Goal: Use online tool/utility: Use online tool/utility

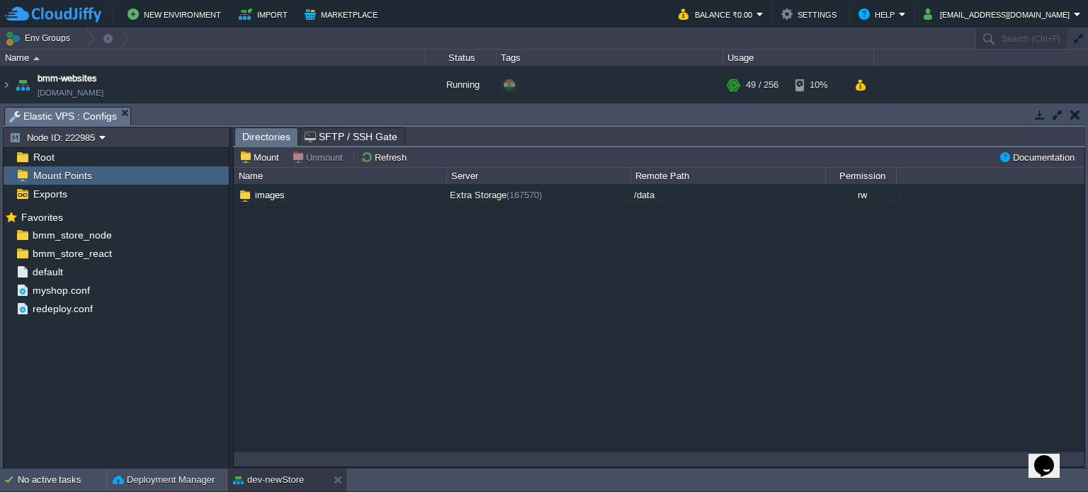
scroll to position [306, 0]
click at [337, 479] on button at bounding box center [341, 480] width 14 height 14
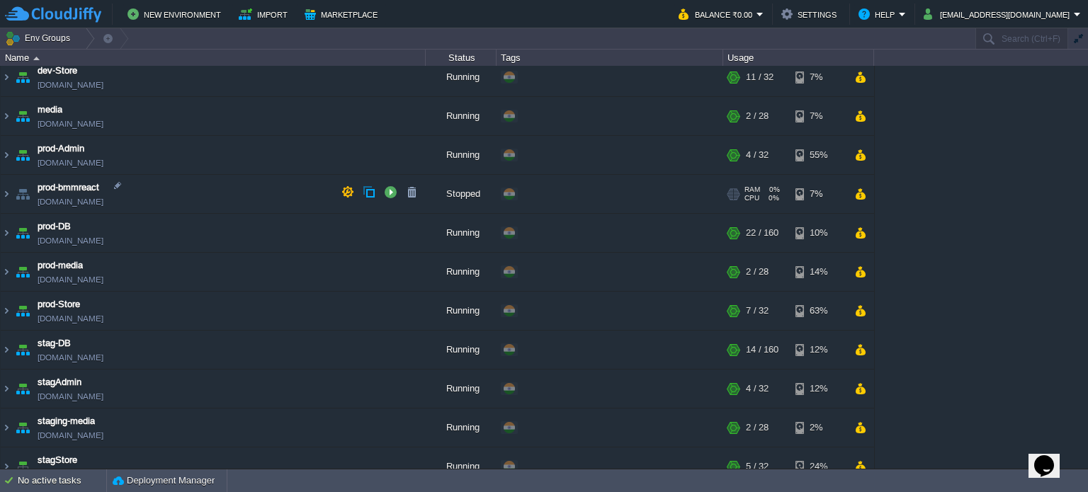
scroll to position [0, 0]
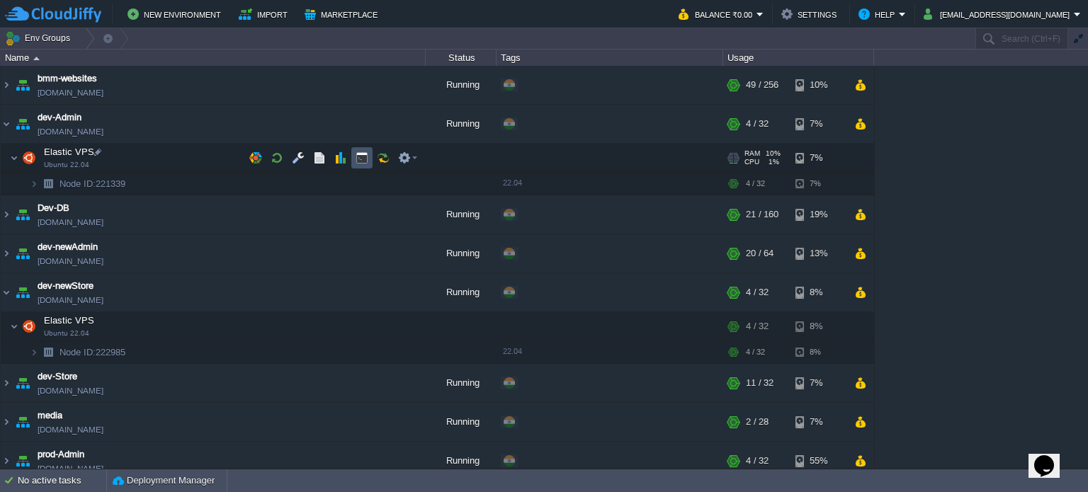
click at [356, 157] on button "button" at bounding box center [362, 158] width 13 height 13
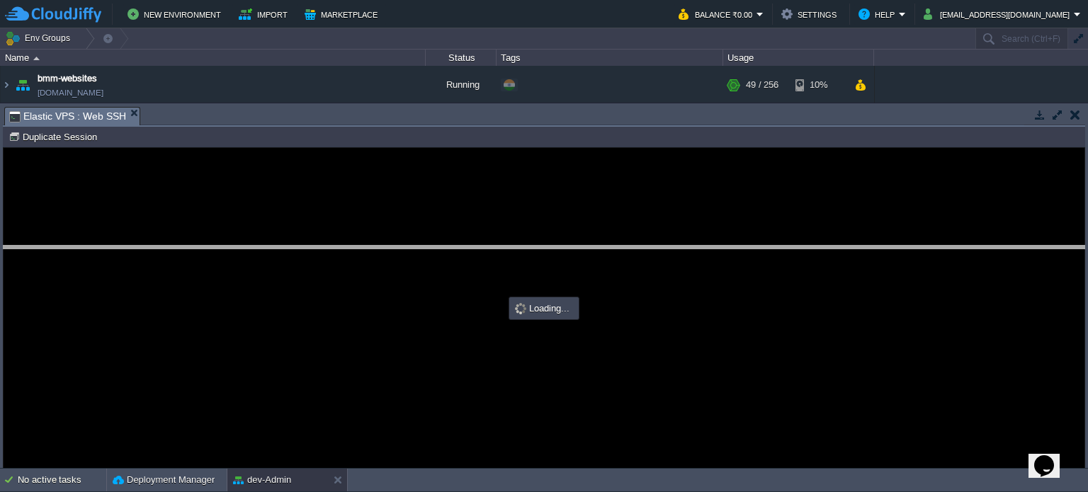
type input "#000000"
drag, startPoint x: 444, startPoint y: 125, endPoint x: 450, endPoint y: 144, distance: 20.8
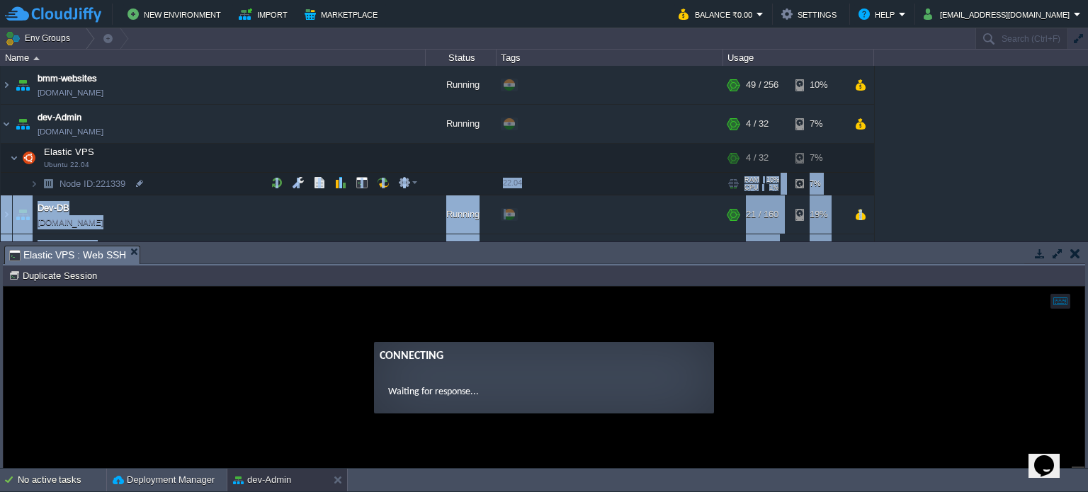
drag, startPoint x: 499, startPoint y: 268, endPoint x: 473, endPoint y: 178, distance: 92.8
click at [473, 178] on div "Env Groups Search (Ctrl+F) auto-gen Name Status Tags Usage bmm-websites [DOMAIN…" at bounding box center [544, 248] width 1088 height 441
click at [958, 166] on div "bmm-websites [DOMAIN_NAME] Running + Add to Env Group RAM 19% CPU 13% 49 / 256 …" at bounding box center [544, 154] width 1088 height 176
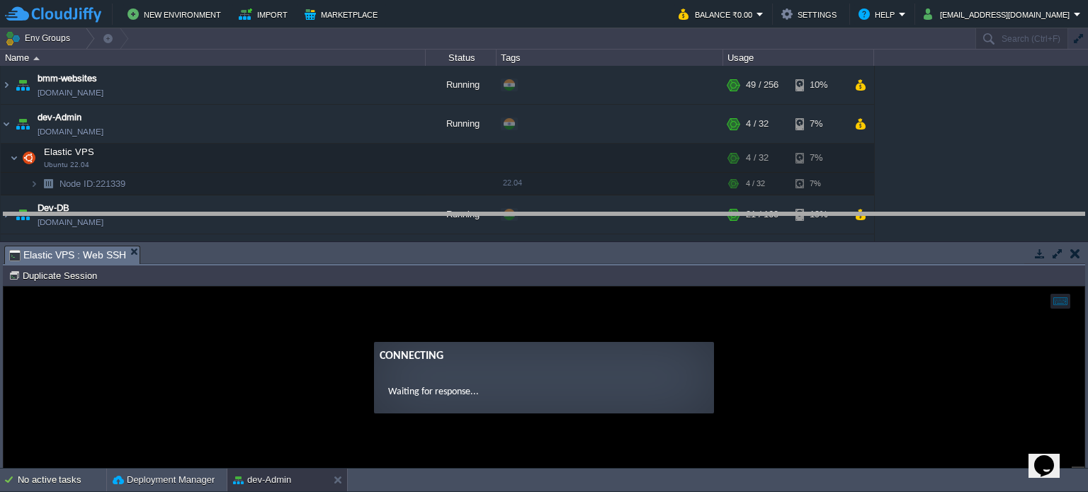
drag, startPoint x: 613, startPoint y: 262, endPoint x: 603, endPoint y: 150, distance: 112.4
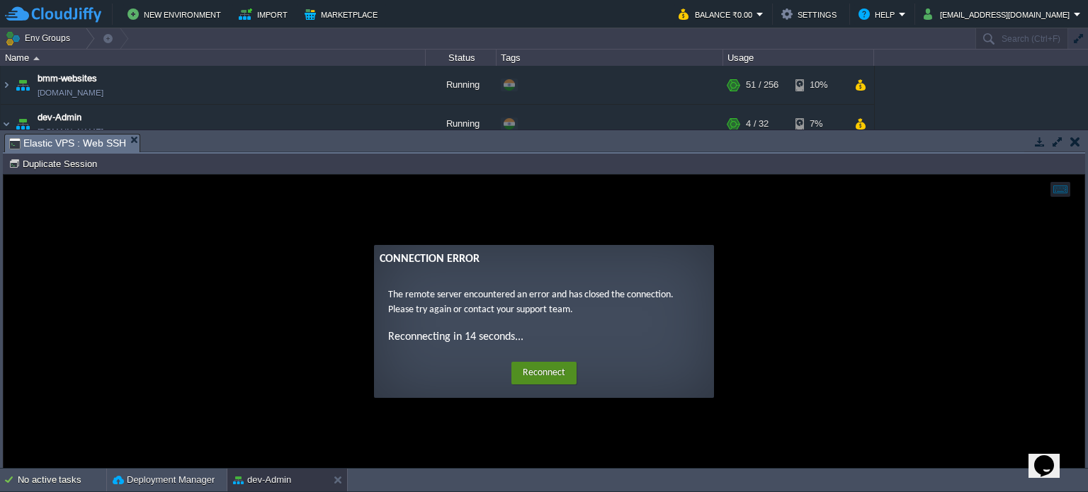
click at [542, 375] on button "Reconnect" at bounding box center [543, 373] width 65 height 23
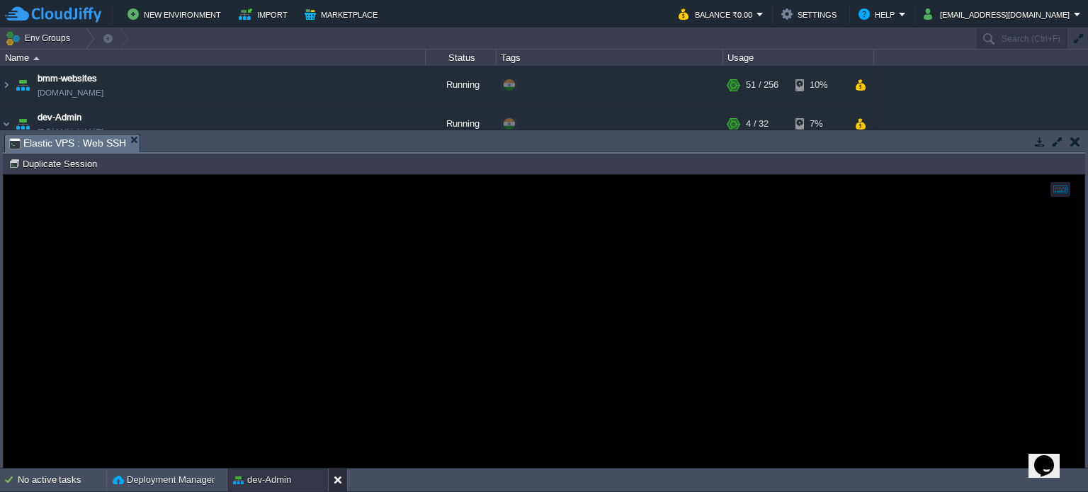
click at [346, 479] on button at bounding box center [341, 480] width 14 height 14
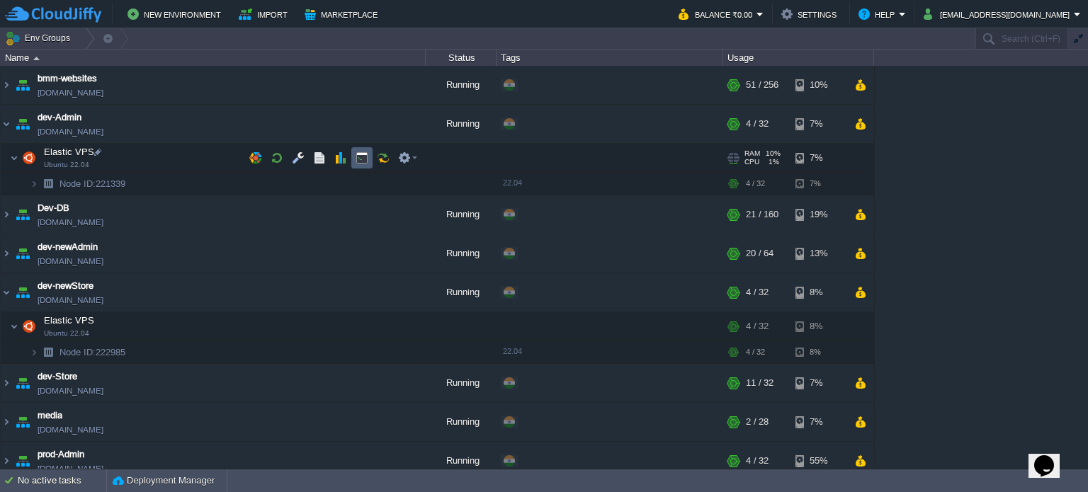
click at [371, 151] on td at bounding box center [361, 157] width 21 height 21
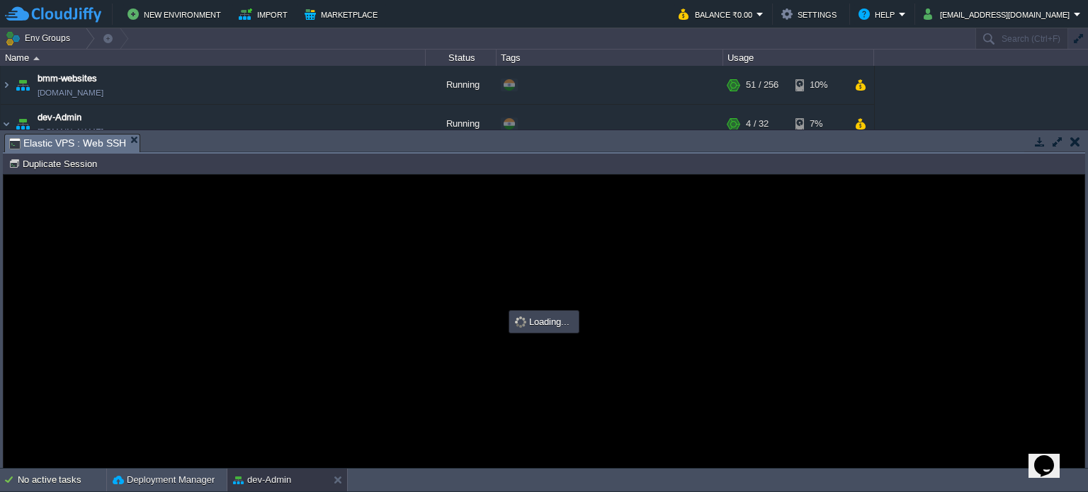
type input "#000000"
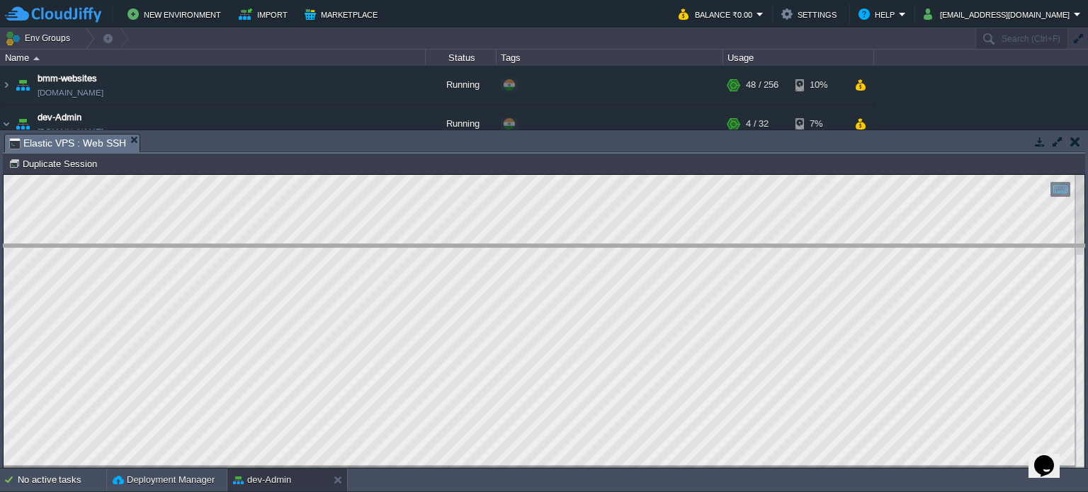
drag, startPoint x: 246, startPoint y: 141, endPoint x: 232, endPoint y: 352, distance: 211.5
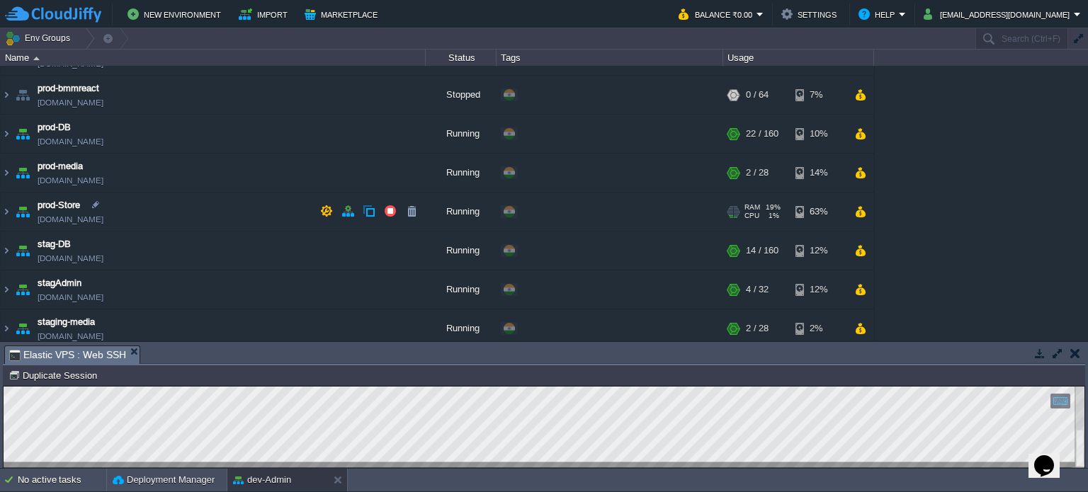
scroll to position [448, 0]
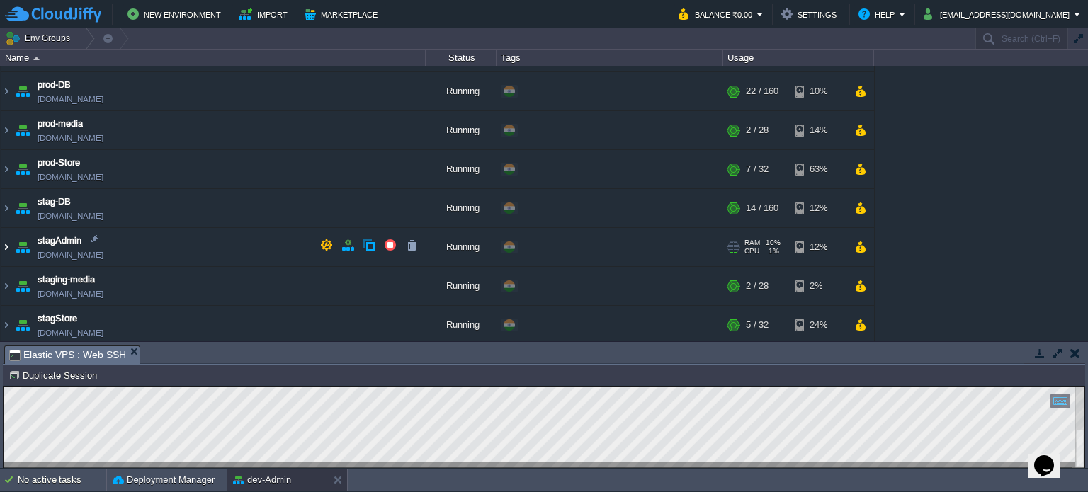
click at [6, 244] on img at bounding box center [6, 247] width 11 height 38
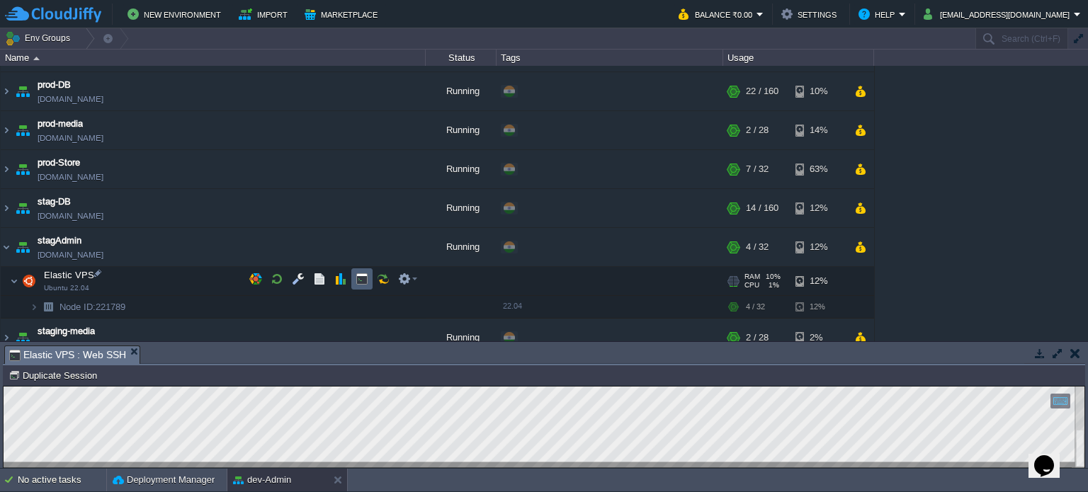
click at [356, 283] on button "button" at bounding box center [362, 279] width 13 height 13
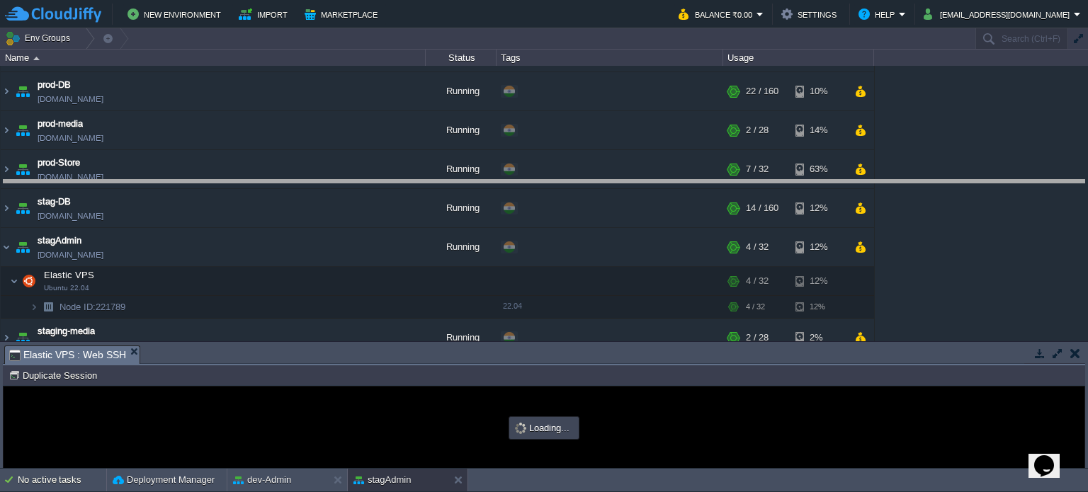
drag, startPoint x: 481, startPoint y: 358, endPoint x: 482, endPoint y: 203, distance: 155.1
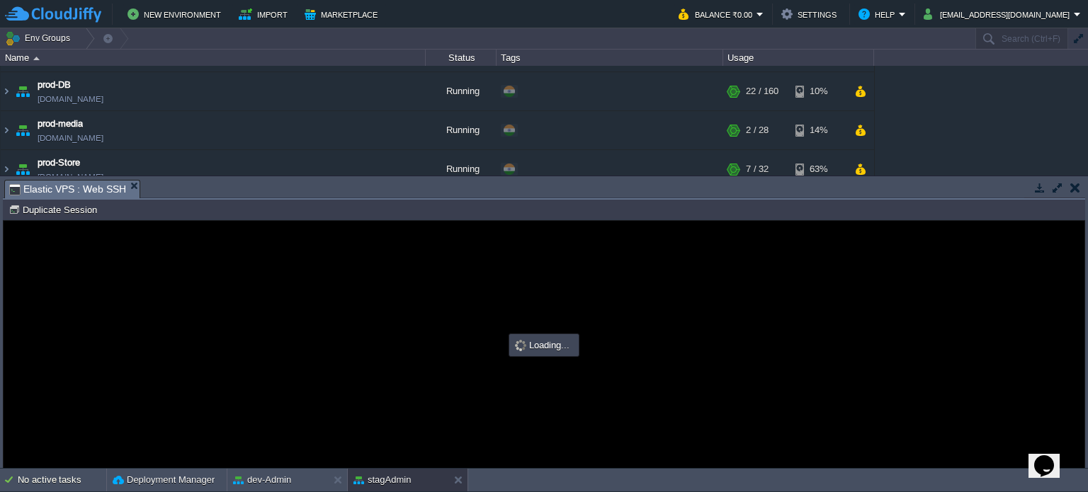
scroll to position [0, 0]
type input "#000000"
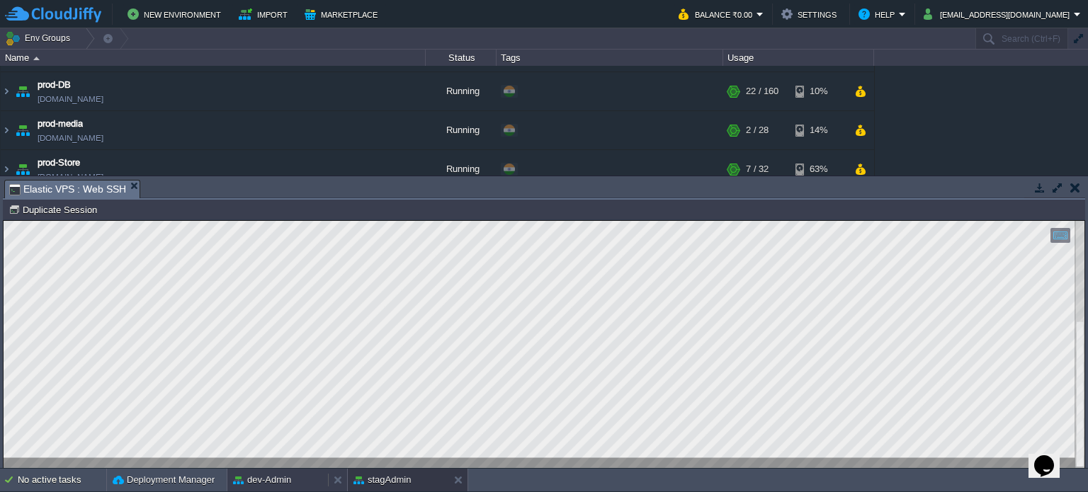
click at [277, 480] on button "dev-Admin" at bounding box center [262, 480] width 58 height 14
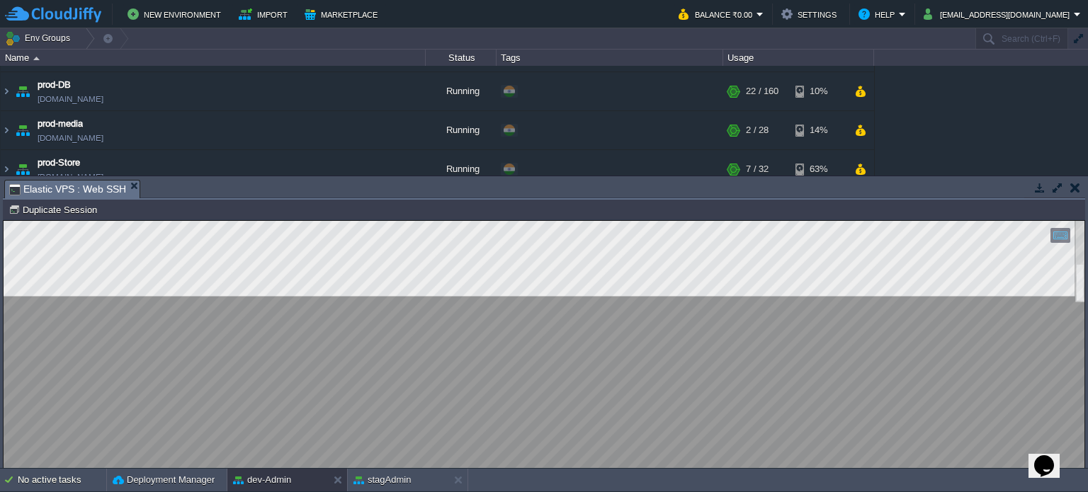
click at [407, 375] on div at bounding box center [544, 344] width 1081 height 247
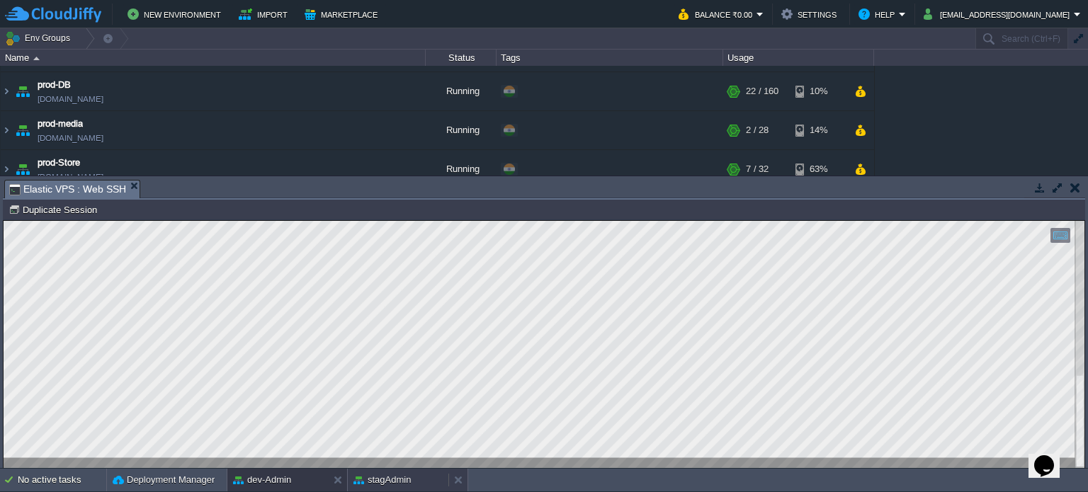
click at [398, 484] on button "stagAdmin" at bounding box center [381, 480] width 57 height 14
click at [278, 484] on button "dev-Admin" at bounding box center [262, 480] width 58 height 14
